Goal: Information Seeking & Learning: Learn about a topic

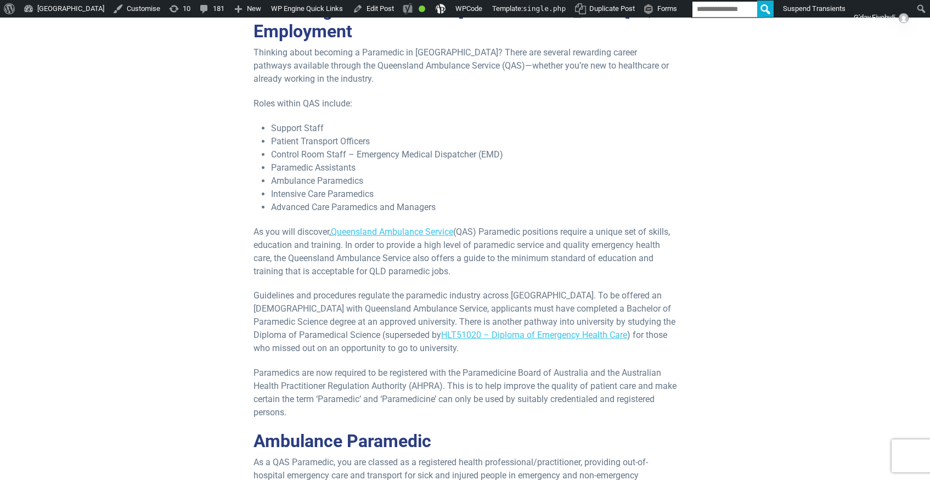
scroll to position [539, 0]
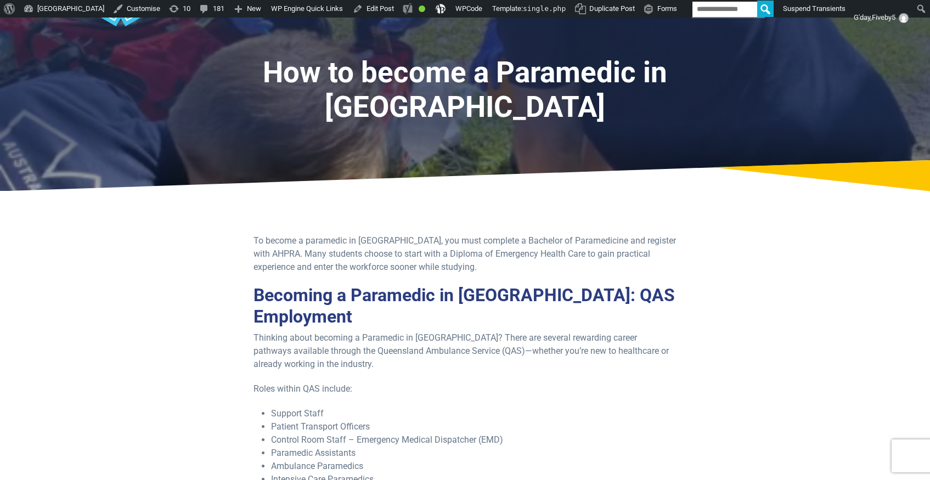
scroll to position [0, 0]
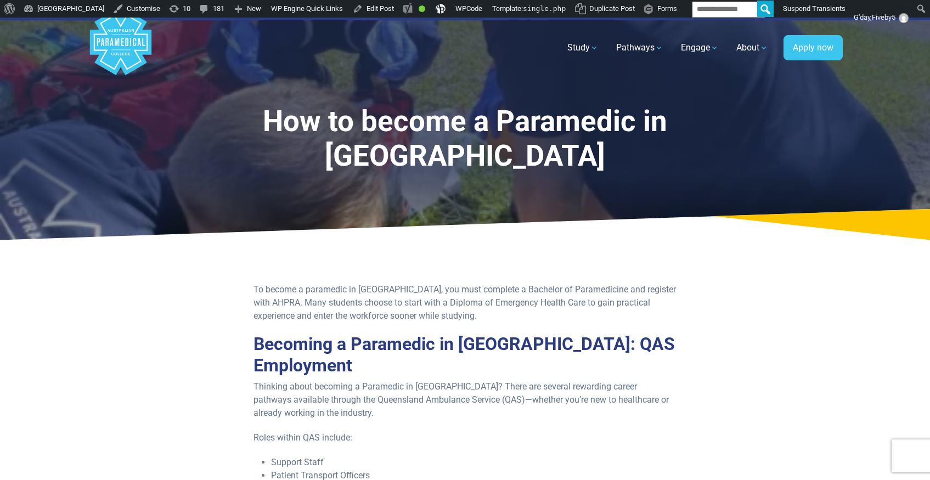
scroll to position [181, 0]
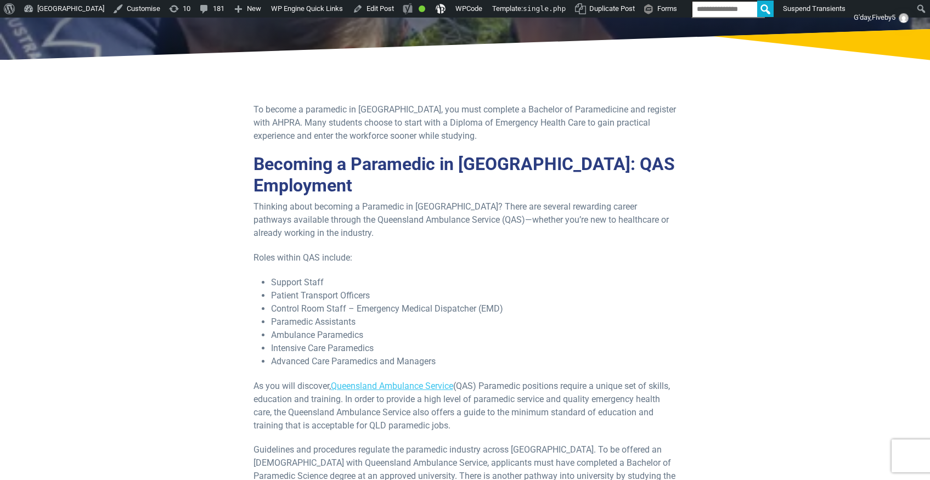
click at [583, 302] on li "Control Room Staff – Emergency Medical Dispatcher (EMD)" at bounding box center [474, 308] width 406 height 13
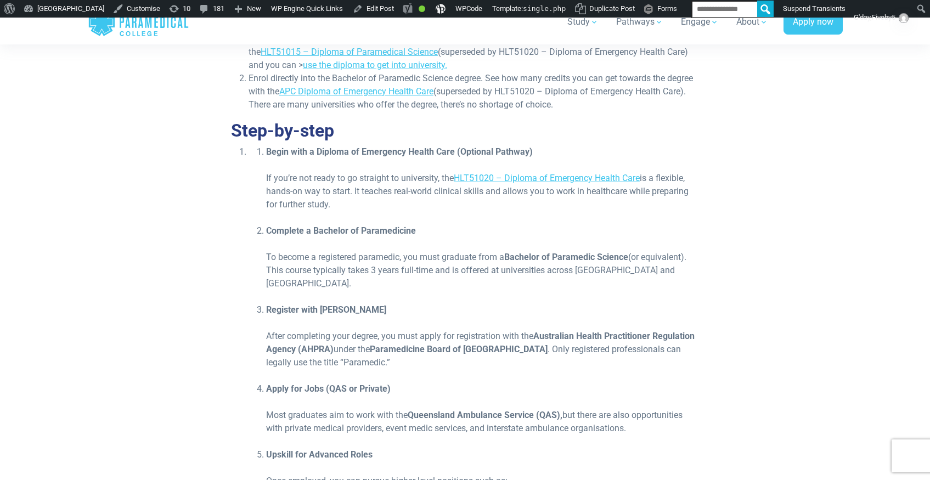
scroll to position [1637, 0]
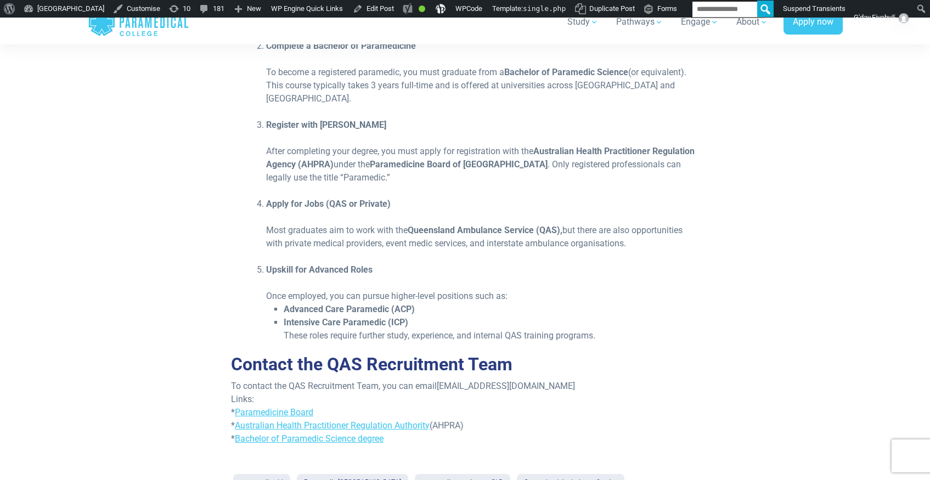
scroll to position [1818, 0]
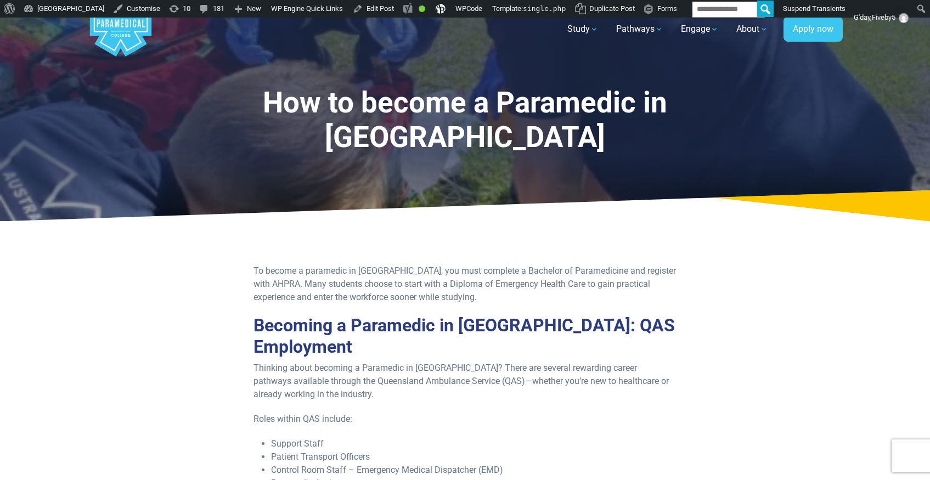
scroll to position [21, 0]
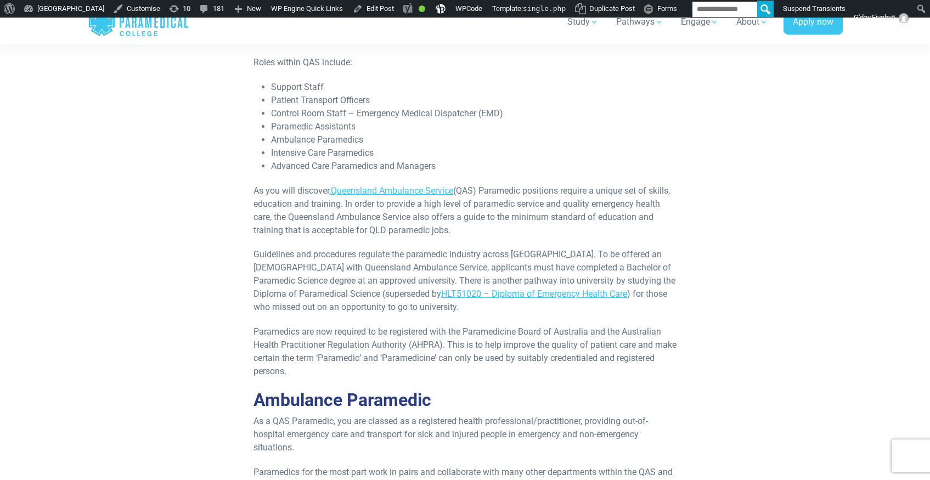
scroll to position [575, 0]
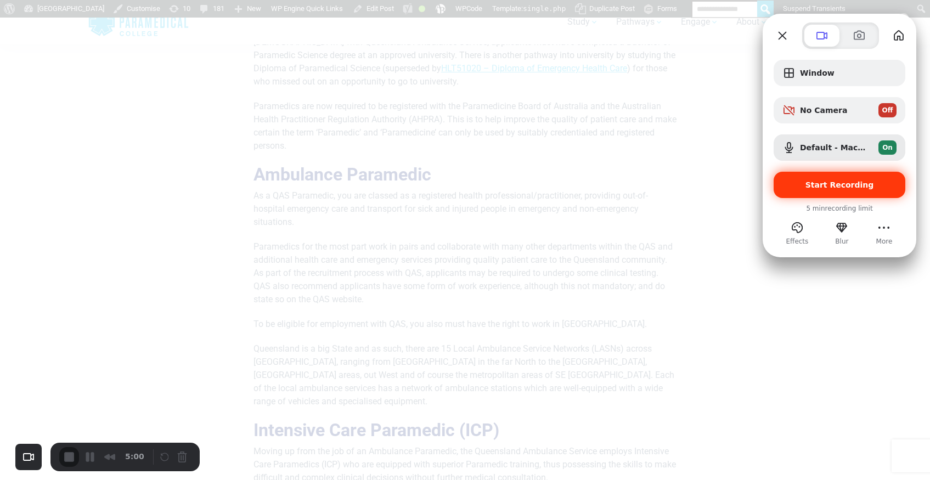
click at [838, 190] on div "Start Recording" at bounding box center [839, 185] width 132 height 26
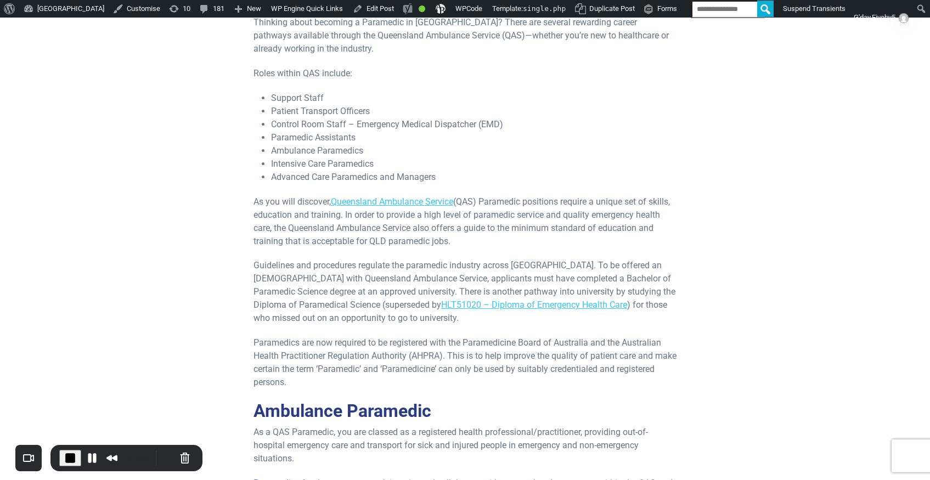
scroll to position [0, 0]
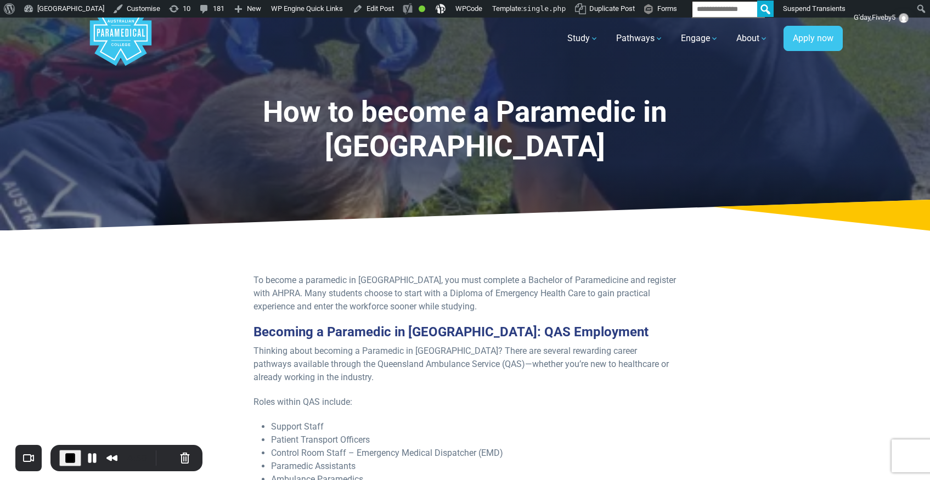
scroll to position [11, 0]
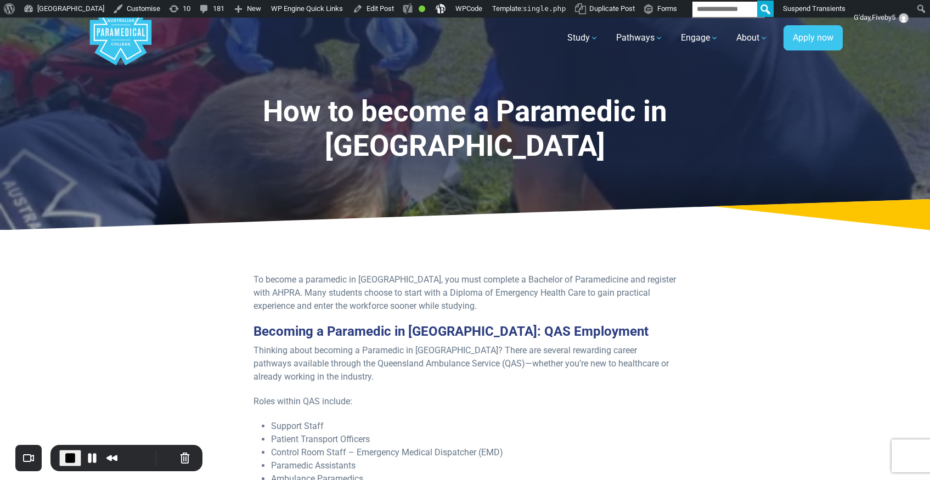
click at [405, 278] on p "To become a paramedic in [GEOGRAPHIC_DATA], you must complete a Bachelor of Par…" at bounding box center [464, 292] width 423 height 39
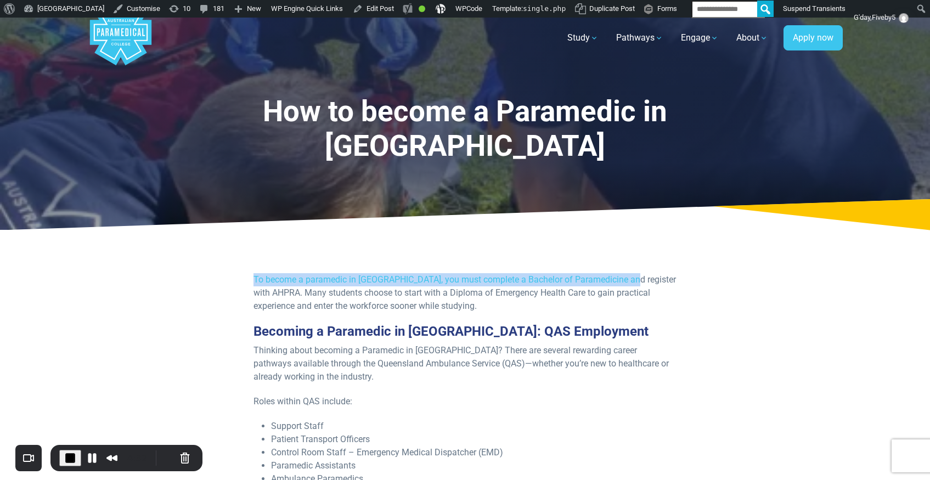
drag, startPoint x: 249, startPoint y: 279, endPoint x: 629, endPoint y: 281, distance: 380.1
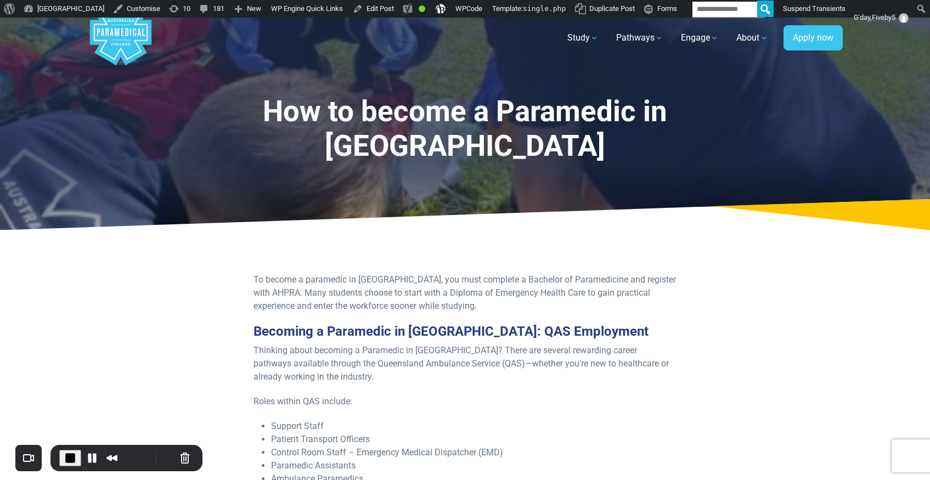
click at [489, 297] on p "To become a paramedic in [GEOGRAPHIC_DATA], you must complete a Bachelor of Par…" at bounding box center [464, 292] width 423 height 39
click at [490, 329] on h3 "Becoming a Paramedic in [GEOGRAPHIC_DATA]: QAS Employment" at bounding box center [464, 332] width 423 height 16
click at [490, 302] on p "To become a paramedic in [GEOGRAPHIC_DATA], you must complete a Bachelor of Par…" at bounding box center [464, 292] width 423 height 39
drag, startPoint x: 241, startPoint y: 244, endPoint x: 571, endPoint y: 260, distance: 330.6
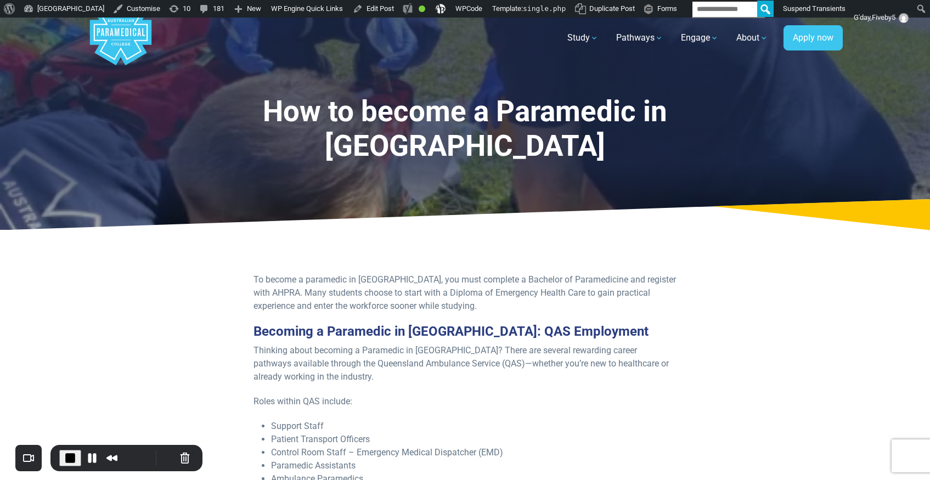
click at [433, 280] on p "To become a paramedic in [GEOGRAPHIC_DATA], you must complete a Bachelor of Par…" at bounding box center [464, 292] width 423 height 39
click at [439, 286] on p "To become a paramedic in [GEOGRAPHIC_DATA], you must complete a Bachelor of Par…" at bounding box center [464, 292] width 423 height 39
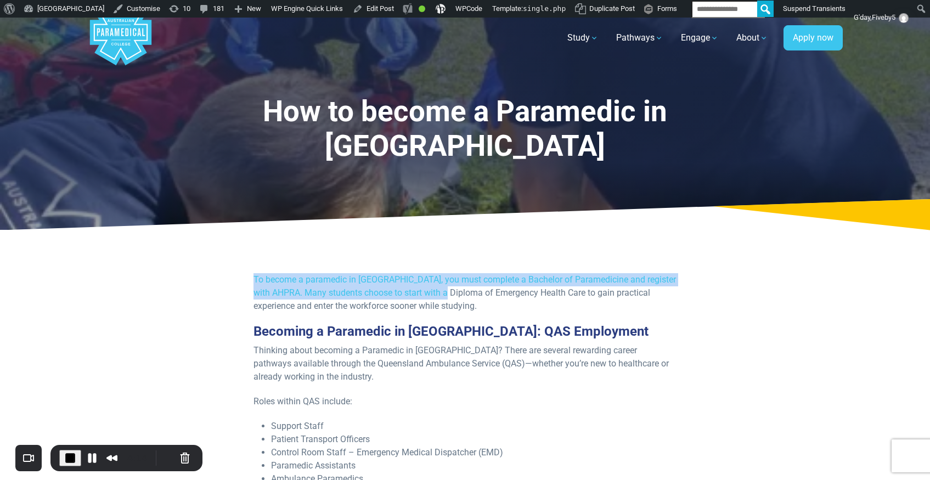
drag, startPoint x: 257, startPoint y: 276, endPoint x: 461, endPoint y: 287, distance: 204.3
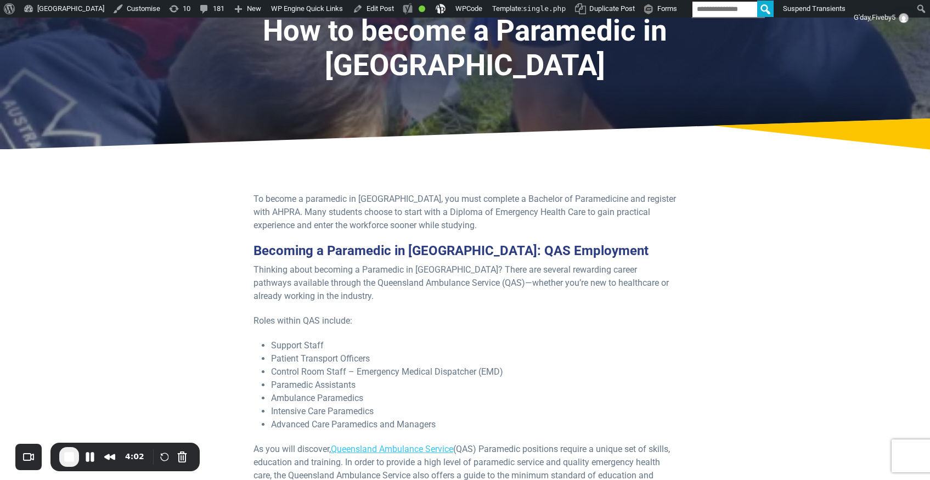
scroll to position [171, 0]
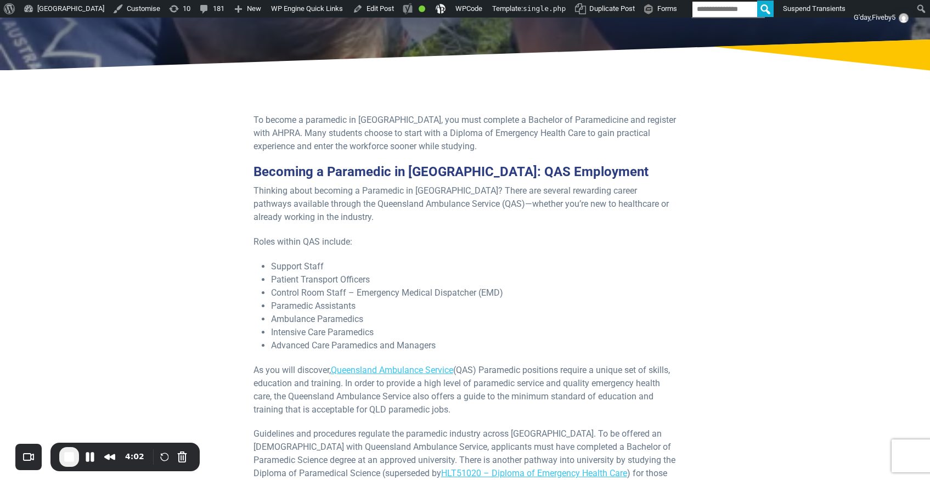
click at [586, 289] on li "Control Room Staff – Emergency Medical Dispatcher (EMD)" at bounding box center [474, 292] width 406 height 13
drag, startPoint x: 256, startPoint y: 105, endPoint x: 709, endPoint y: 106, distance: 453.6
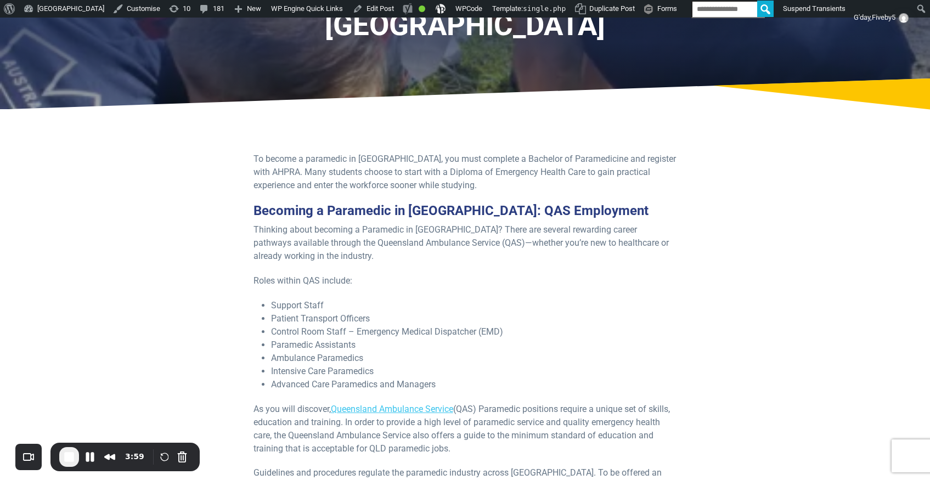
scroll to position [0, 0]
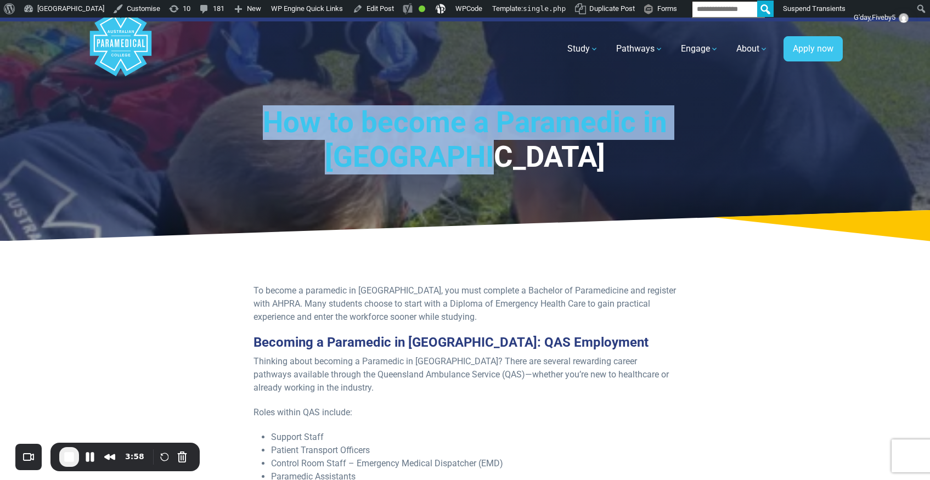
drag, startPoint x: 288, startPoint y: 119, endPoint x: 593, endPoint y: 160, distance: 307.7
click at [593, 160] on h1 "How to become a Paramedic in [GEOGRAPHIC_DATA]" at bounding box center [465, 140] width 566 height 70
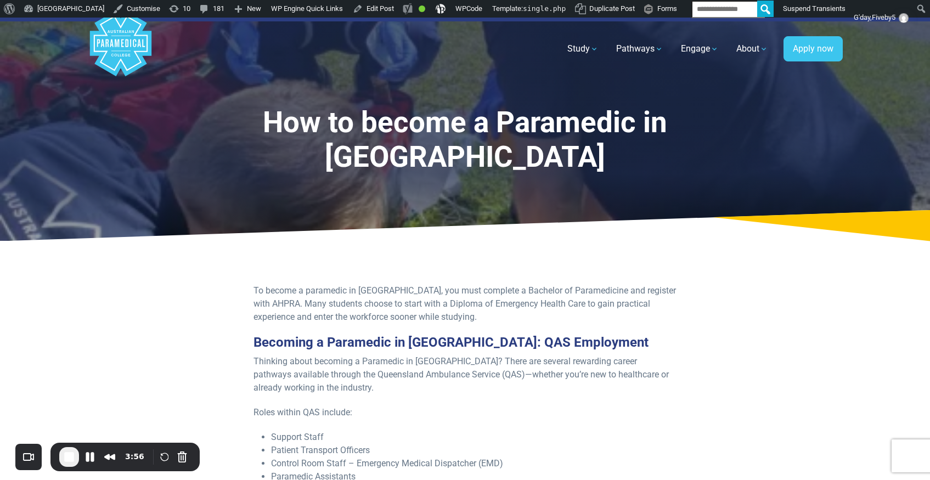
click at [601, 189] on div "How to become a Paramedic in [GEOGRAPHIC_DATA]" at bounding box center [465, 129] width 768 height 223
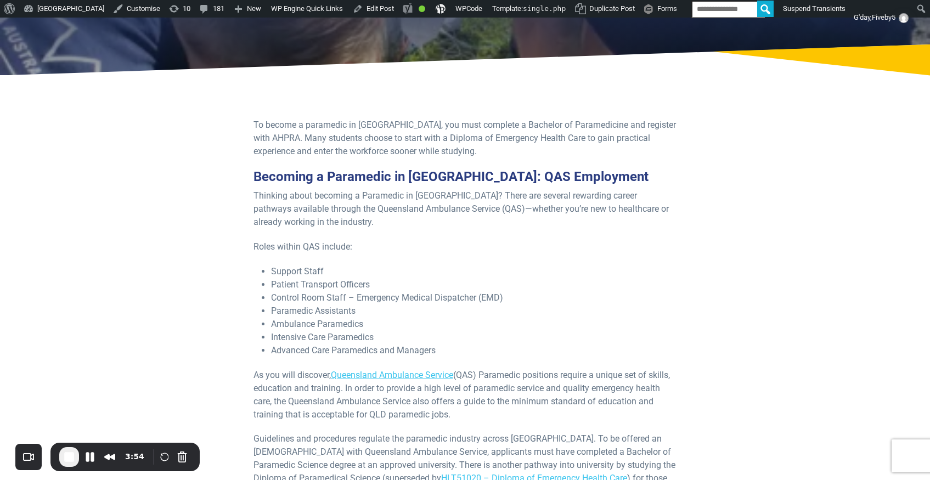
scroll to position [166, 0]
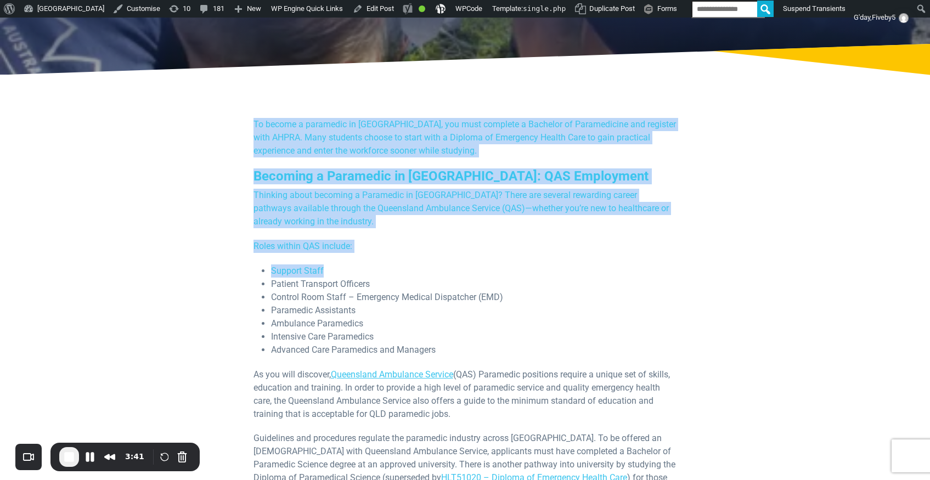
drag, startPoint x: 250, startPoint y: 120, endPoint x: 792, endPoint y: 271, distance: 562.0
click at [617, 269] on li "Support Staff" at bounding box center [474, 270] width 406 height 13
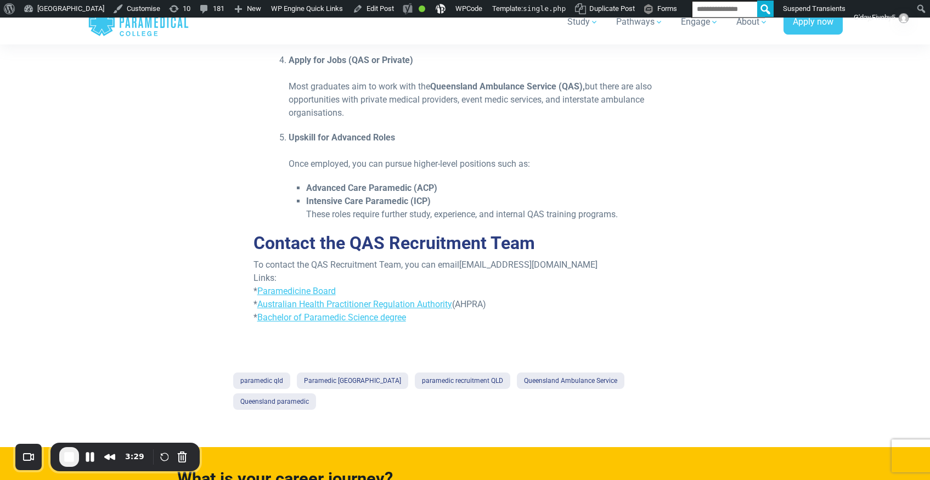
scroll to position [1943, 0]
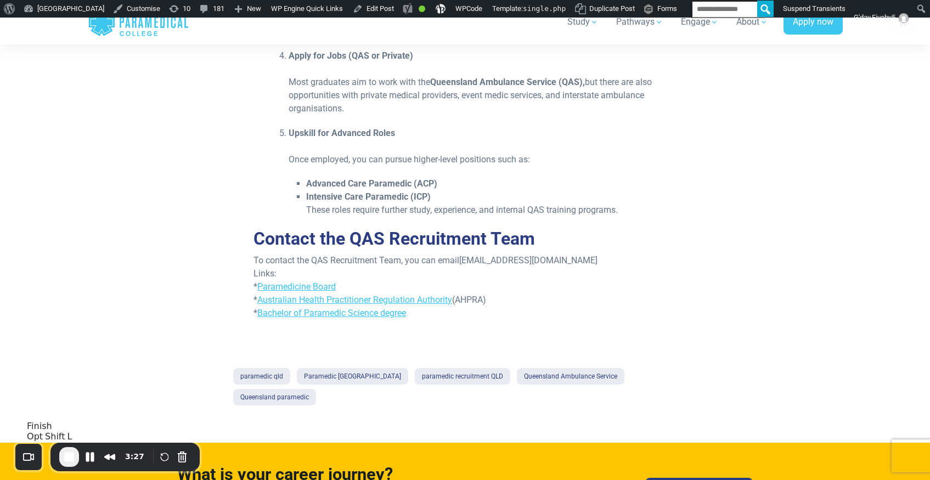
click at [72, 457] on span "End Recording" at bounding box center [69, 456] width 13 height 13
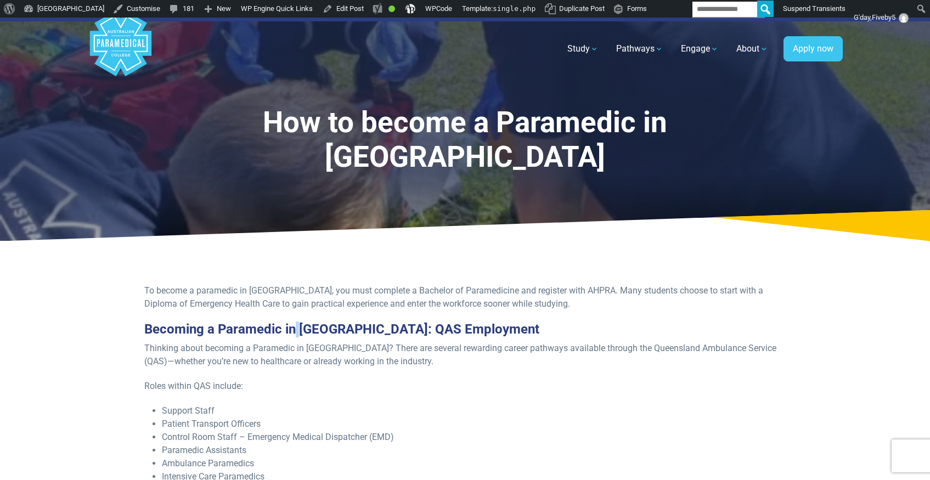
click at [293, 321] on h3 "Becoming a Paramedic in [GEOGRAPHIC_DATA]: QAS Employment" at bounding box center [465, 329] width 642 height 16
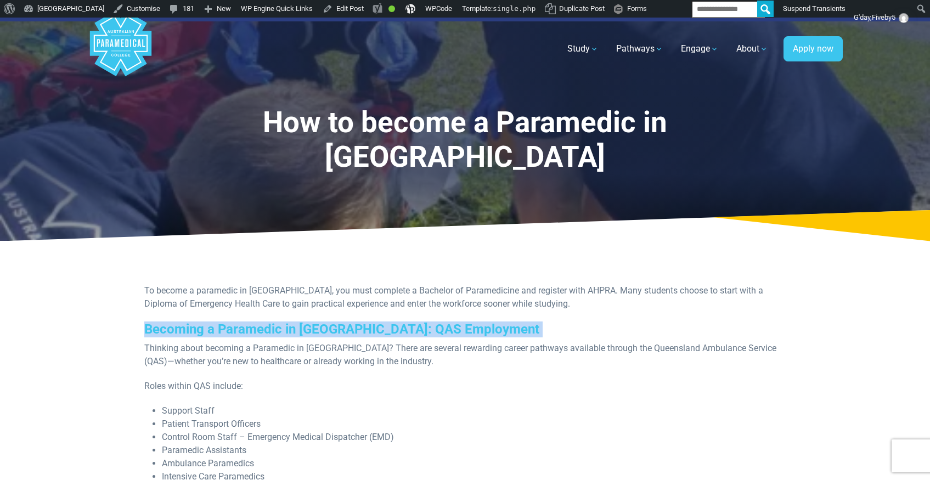
click at [293, 321] on h3 "Becoming a Paramedic in [GEOGRAPHIC_DATA]: QAS Employment" at bounding box center [465, 329] width 642 height 16
copy div "Becoming a Paramedic in [GEOGRAPHIC_DATA]: QAS Employment"
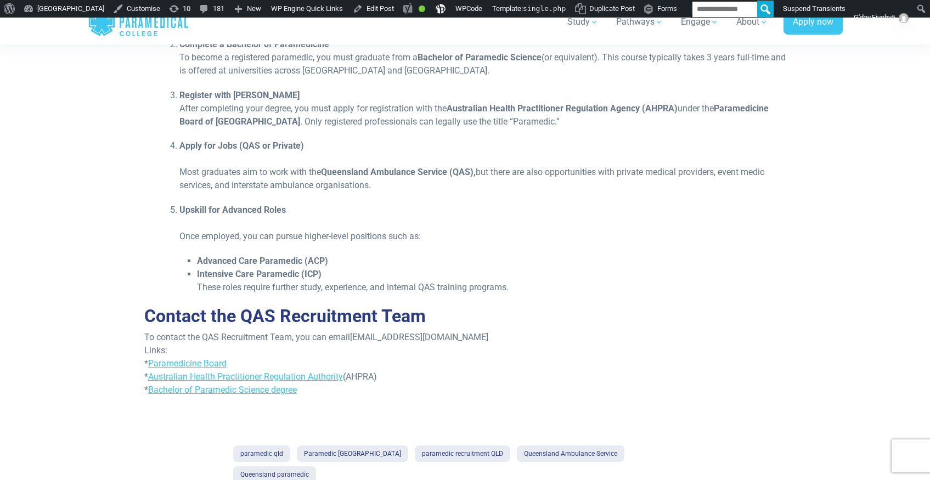
scroll to position [1585, 0]
